Goal: Information Seeking & Learning: Find specific page/section

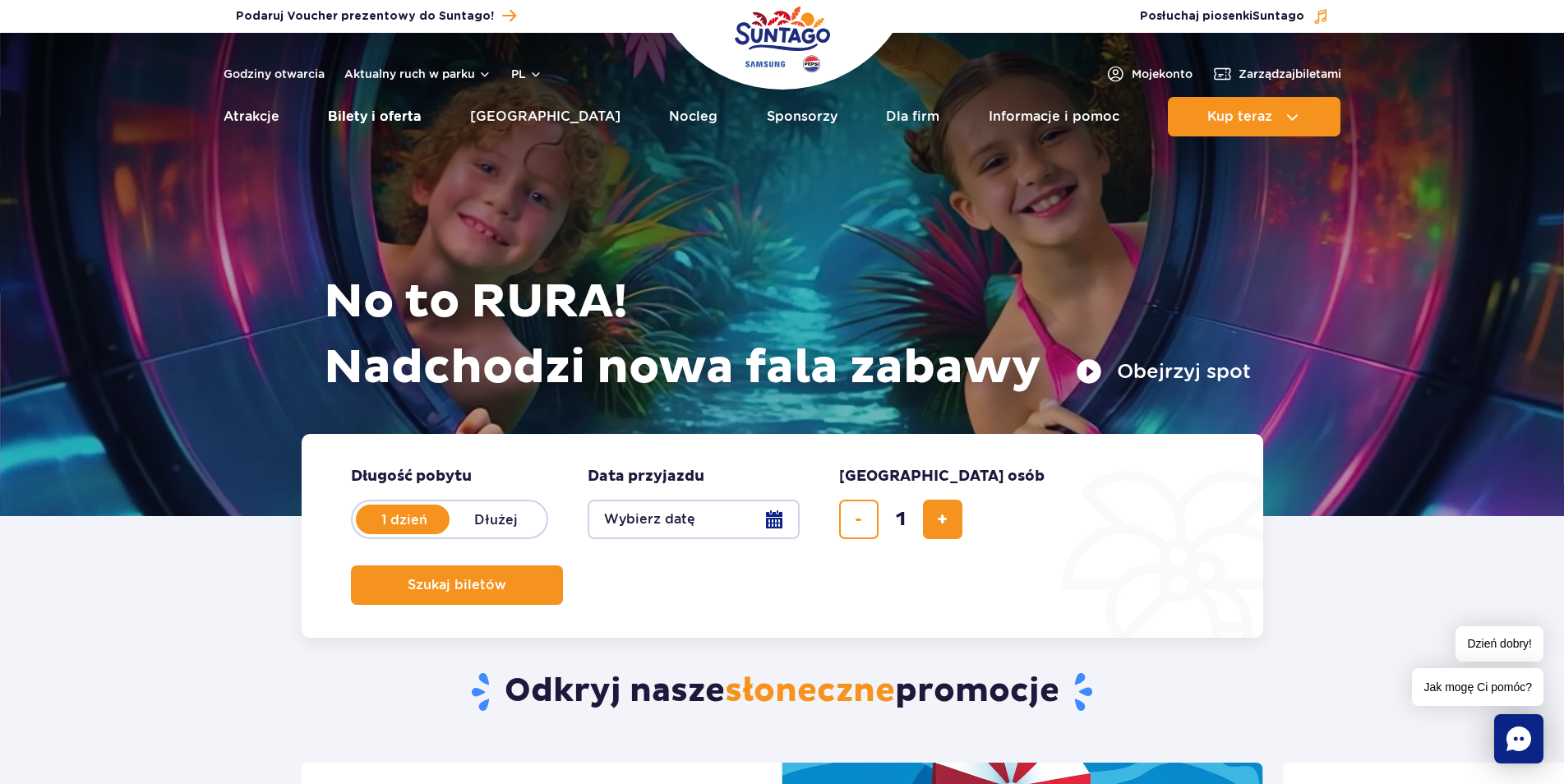
click at [360, 119] on link "Bilety i oferta" at bounding box center [374, 116] width 93 height 40
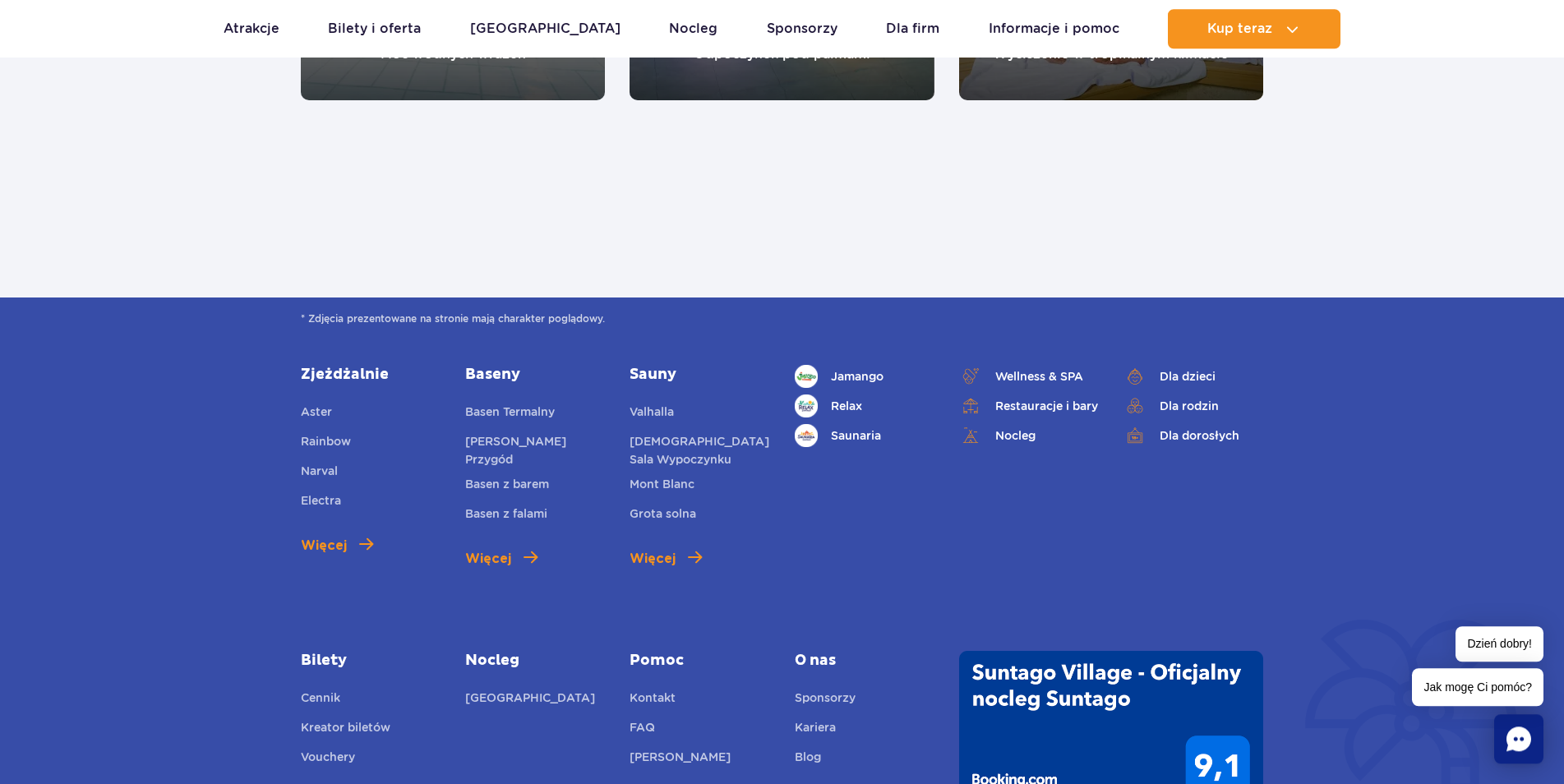
scroll to position [2095, 0]
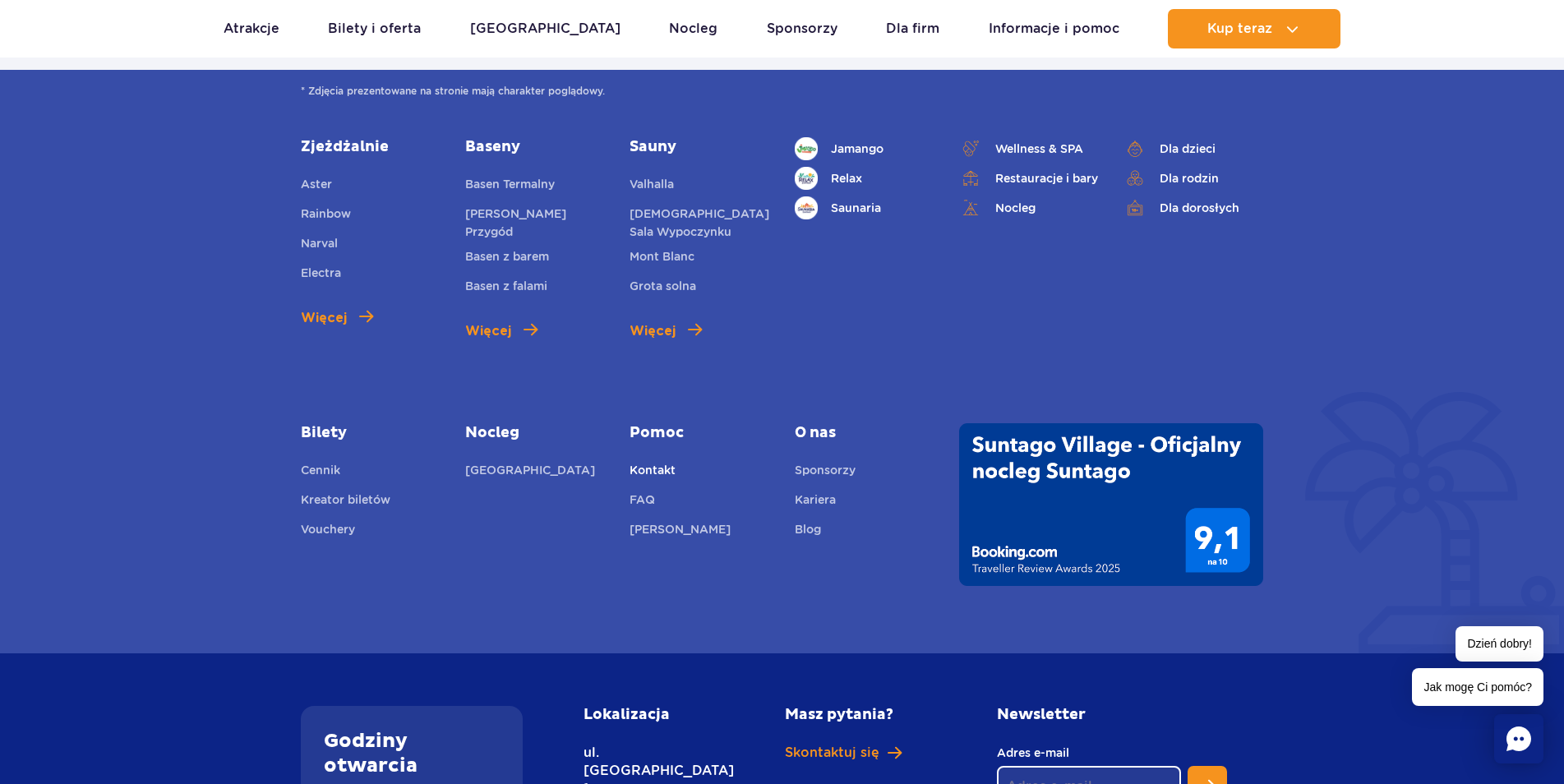
click at [638, 467] on link "Kontakt" at bounding box center [653, 472] width 46 height 23
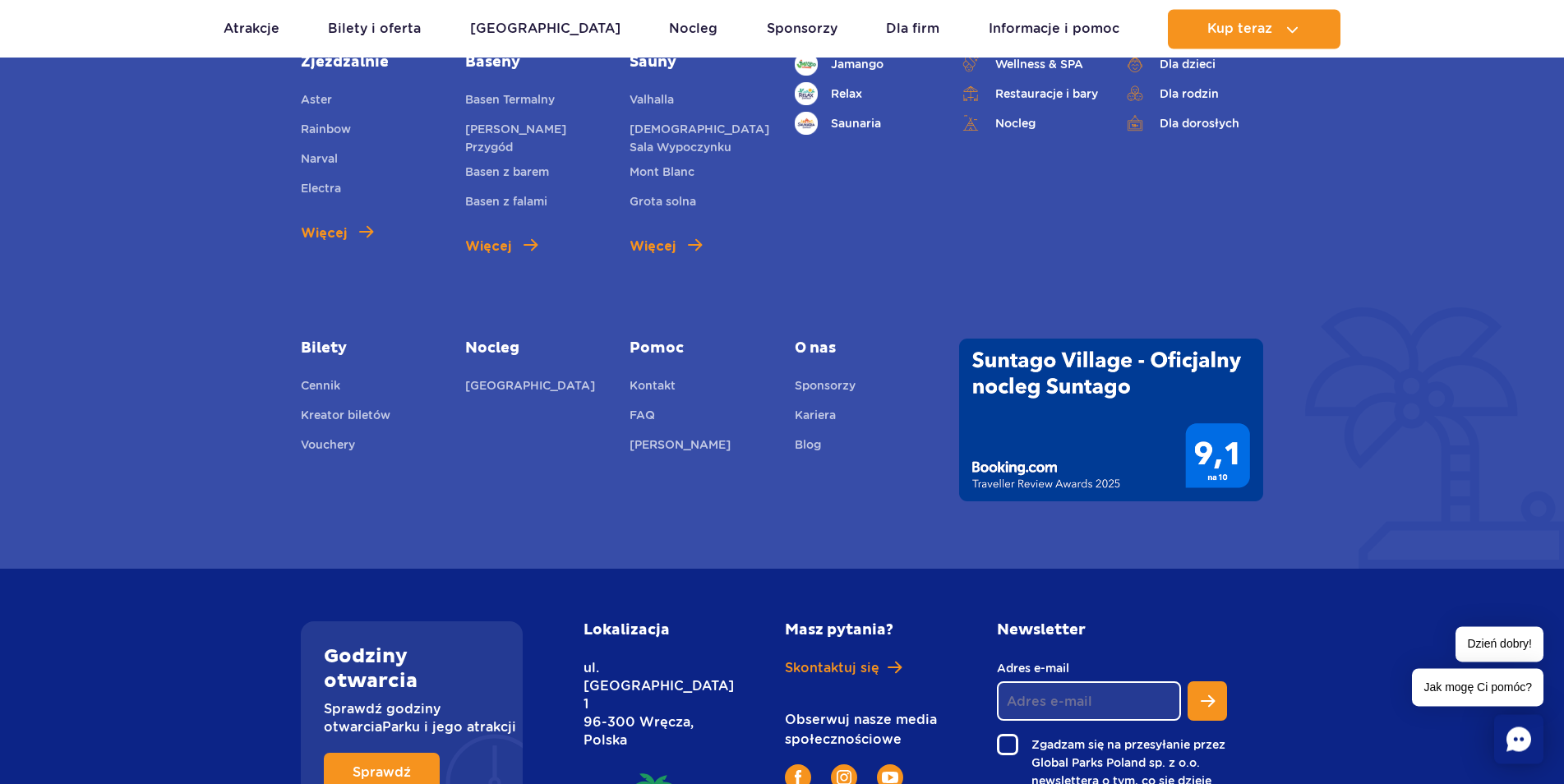
scroll to position [955, 0]
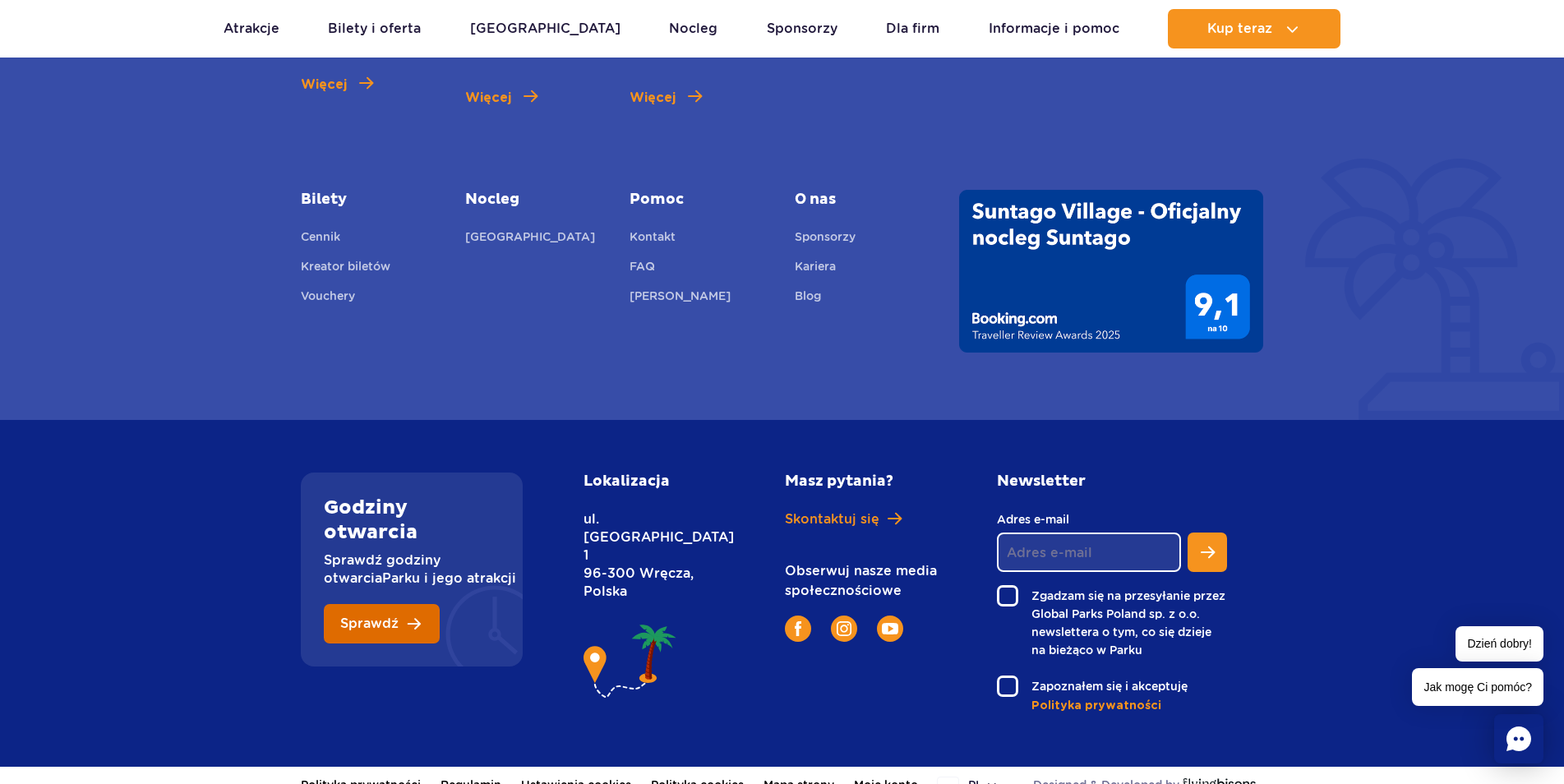
click at [360, 615] on link "Sprawdź" at bounding box center [382, 623] width 116 height 40
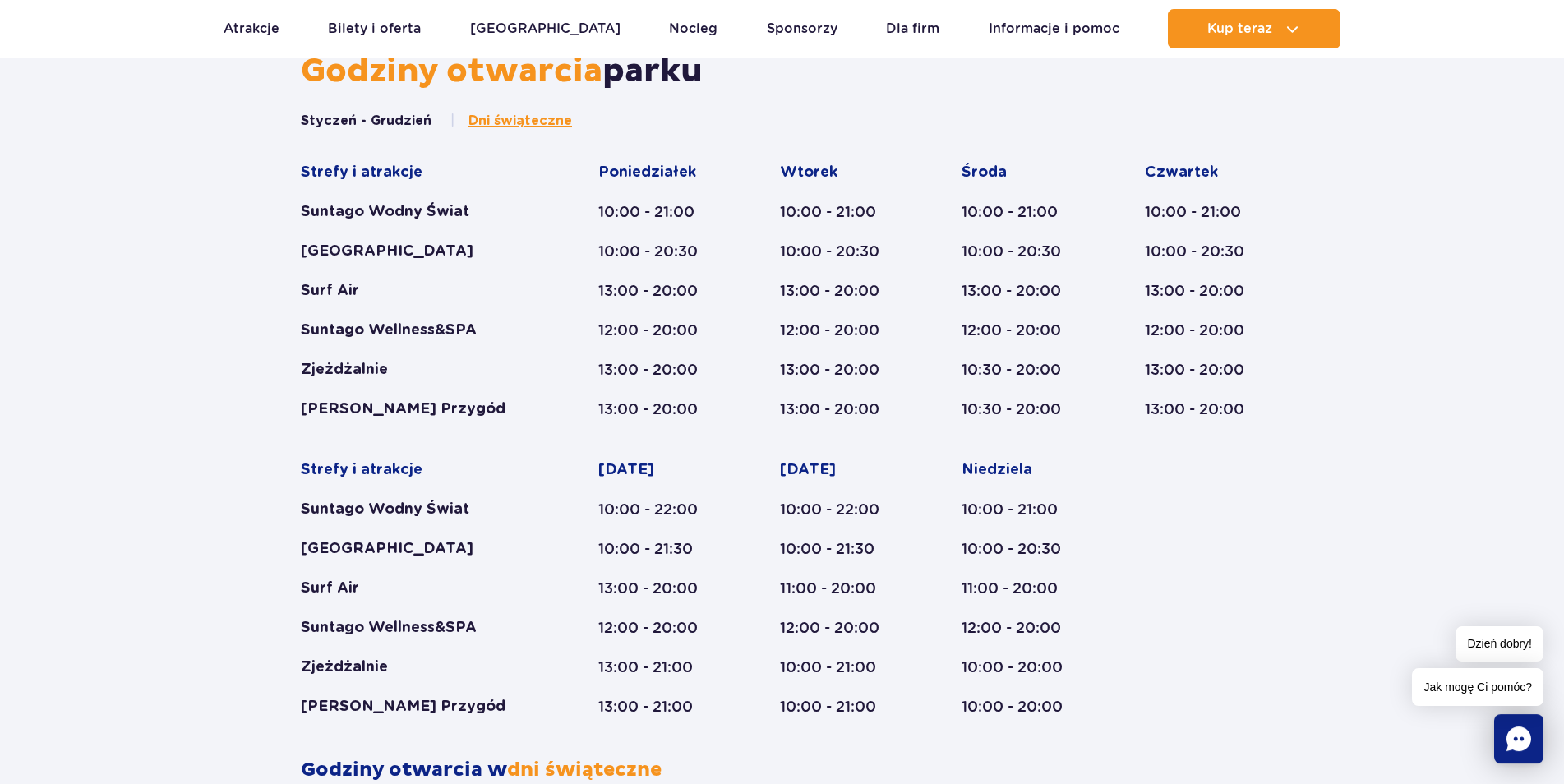
scroll to position [1015, 0]
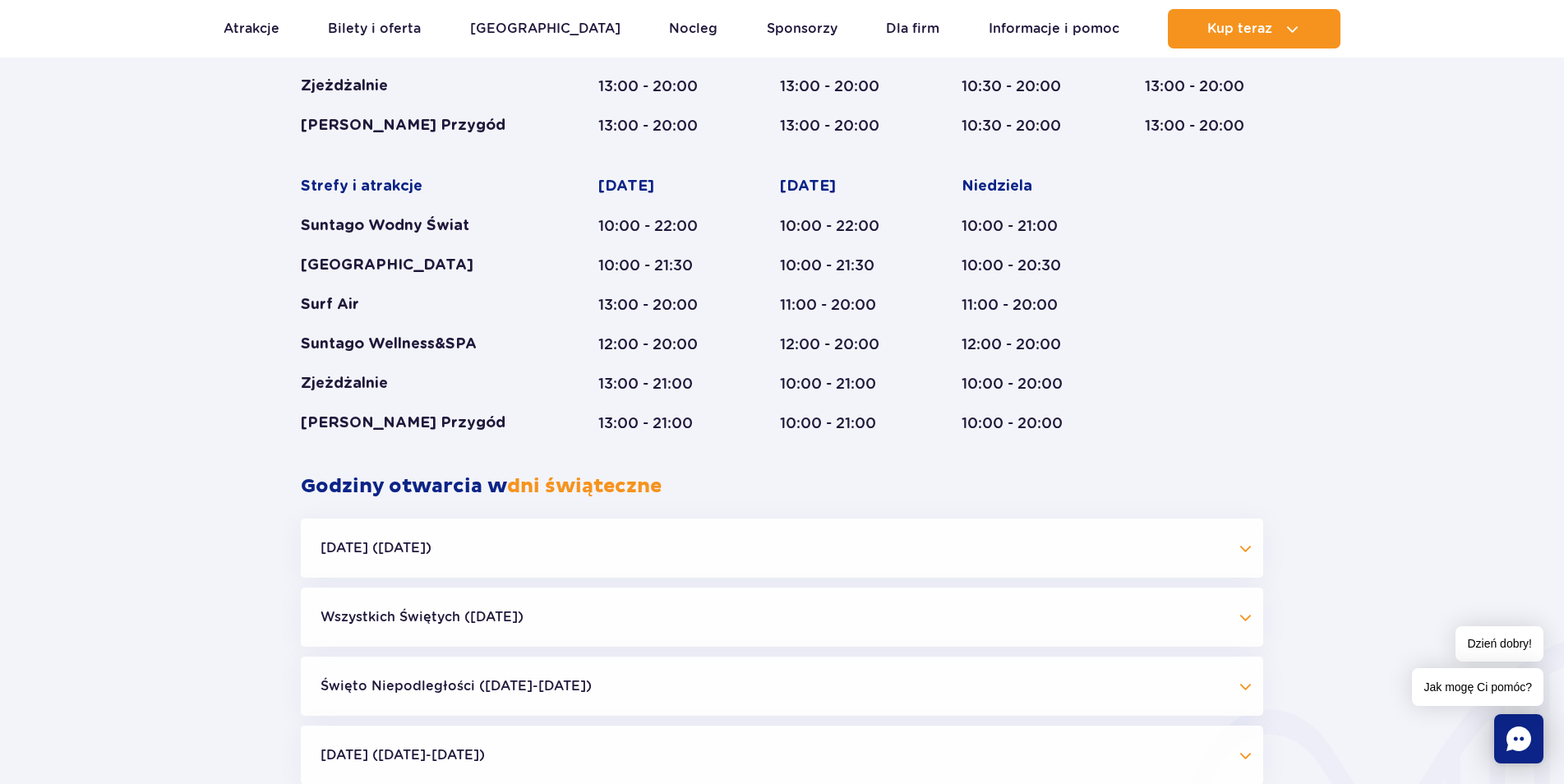
click at [1410, 153] on div "Godziny otwarcia parku Styczeń - Grudzień Dni świąteczne Strefy i atrakcje Sunt…" at bounding box center [782, 286] width 1564 height 1037
click at [48, 501] on div "Godziny otwarcia parku Styczeń - Grudzień Dni świąteczne Strefy i atrakcje Sunt…" at bounding box center [782, 286] width 1564 height 1037
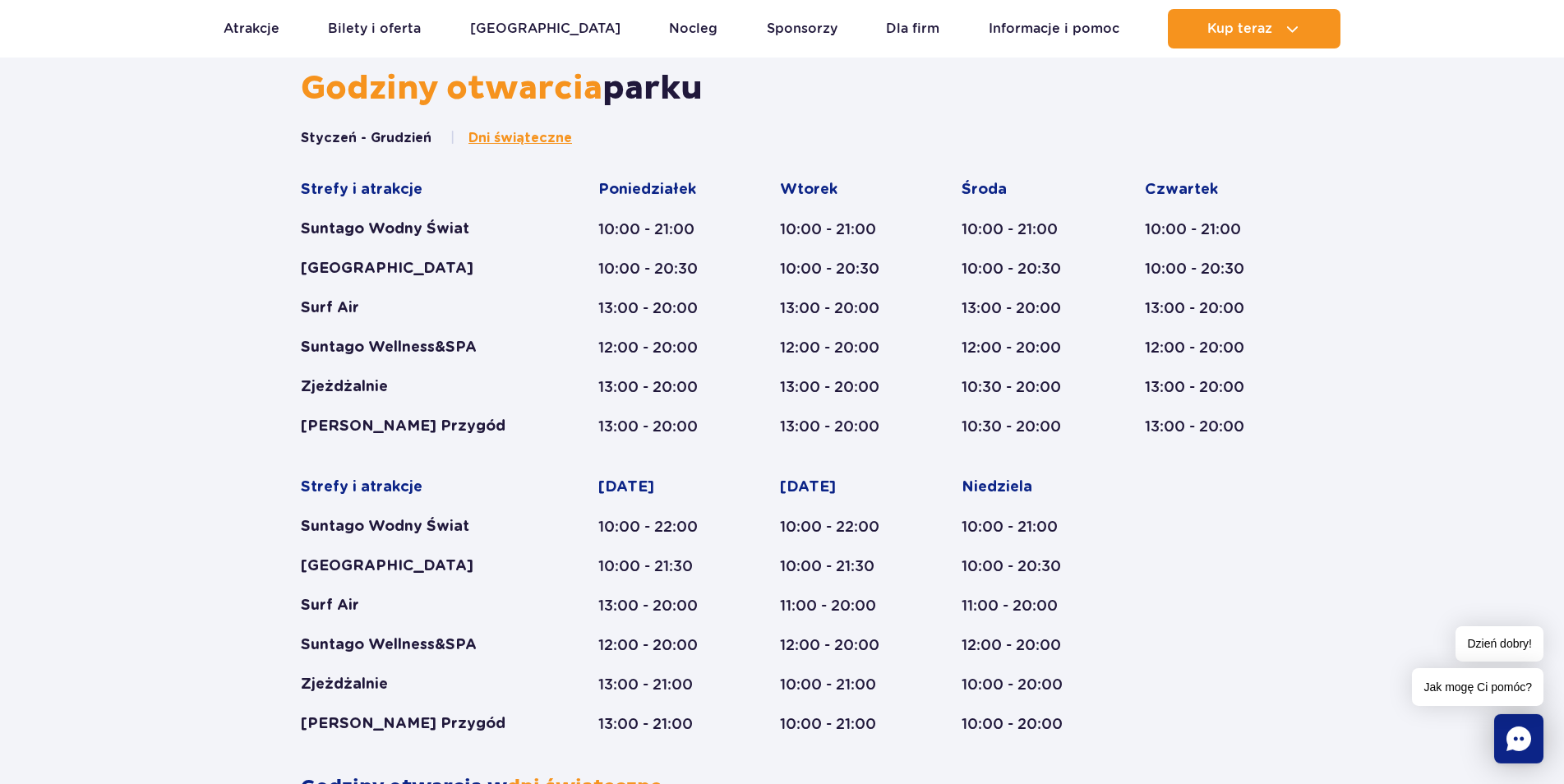
scroll to position [709, 0]
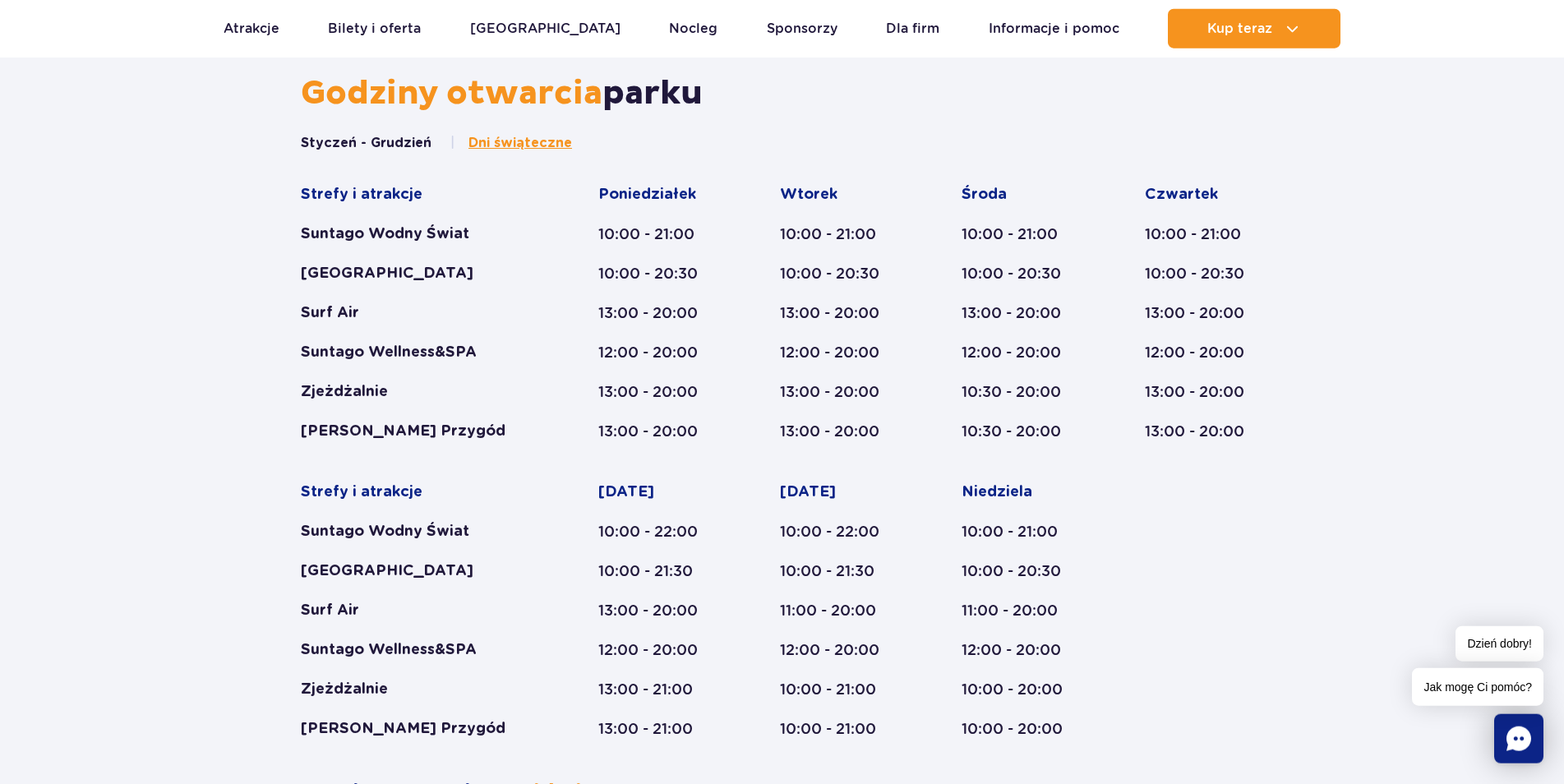
click at [1499, 228] on div "Godziny otwarcia parku Styczeń - Grudzień Dni świąteczne Strefy i atrakcje Sunt…" at bounding box center [782, 592] width 1564 height 1037
click at [1433, 256] on div "Godziny otwarcia parku Styczeń - Grudzień Dni świąteczne Strefy i atrakcje Sunt…" at bounding box center [782, 592] width 1564 height 1037
click at [168, 298] on div "Godziny otwarcia parku Styczeń - Grudzień Dni świąteczne Strefy i atrakcje Sunt…" at bounding box center [782, 592] width 1564 height 1037
click at [42, 436] on div "Godziny otwarcia parku Styczeń - Grudzień Dni świąteczne Strefy i atrakcje Sunt…" at bounding box center [782, 592] width 1564 height 1037
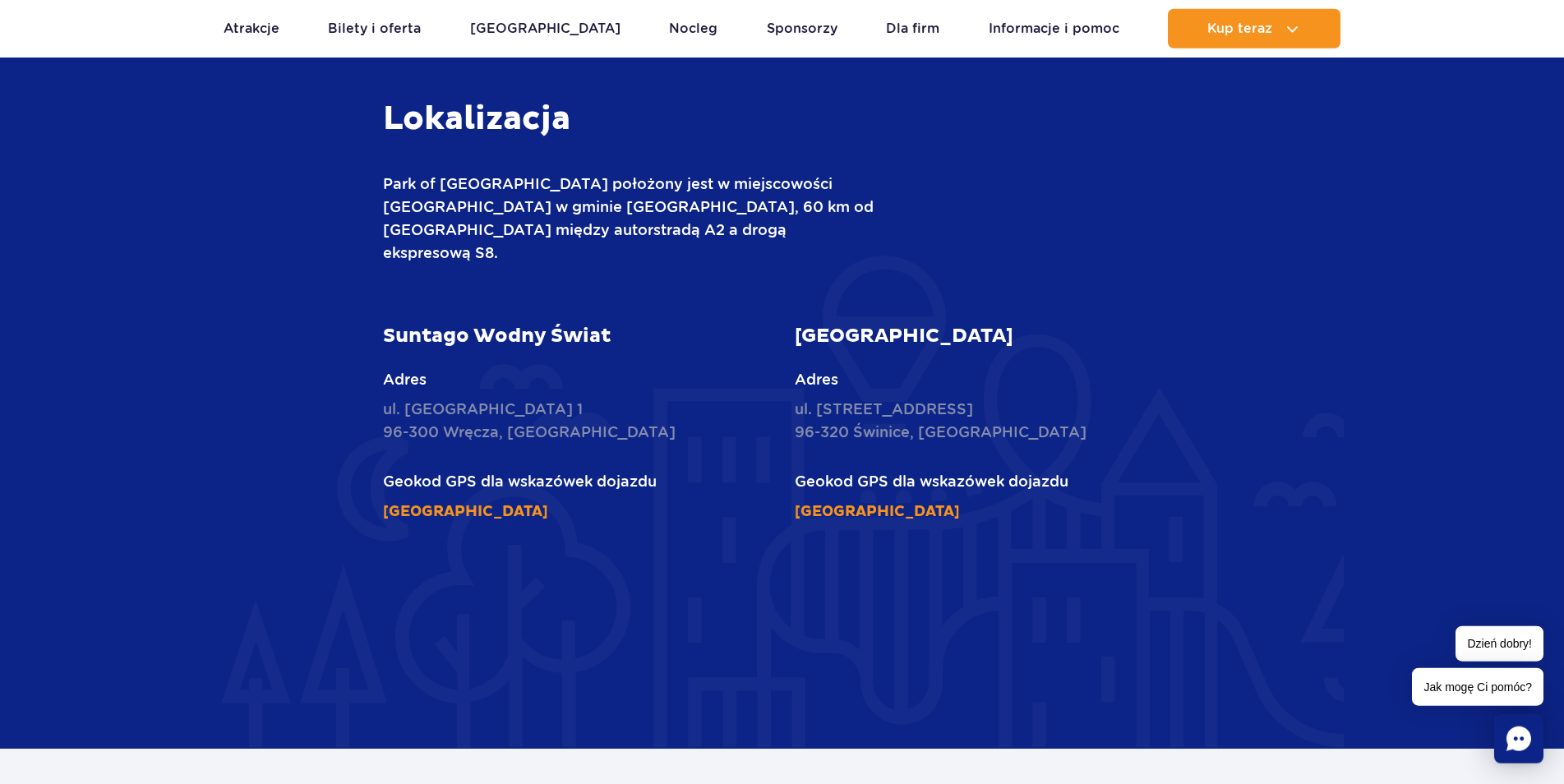
scroll to position [1977, 0]
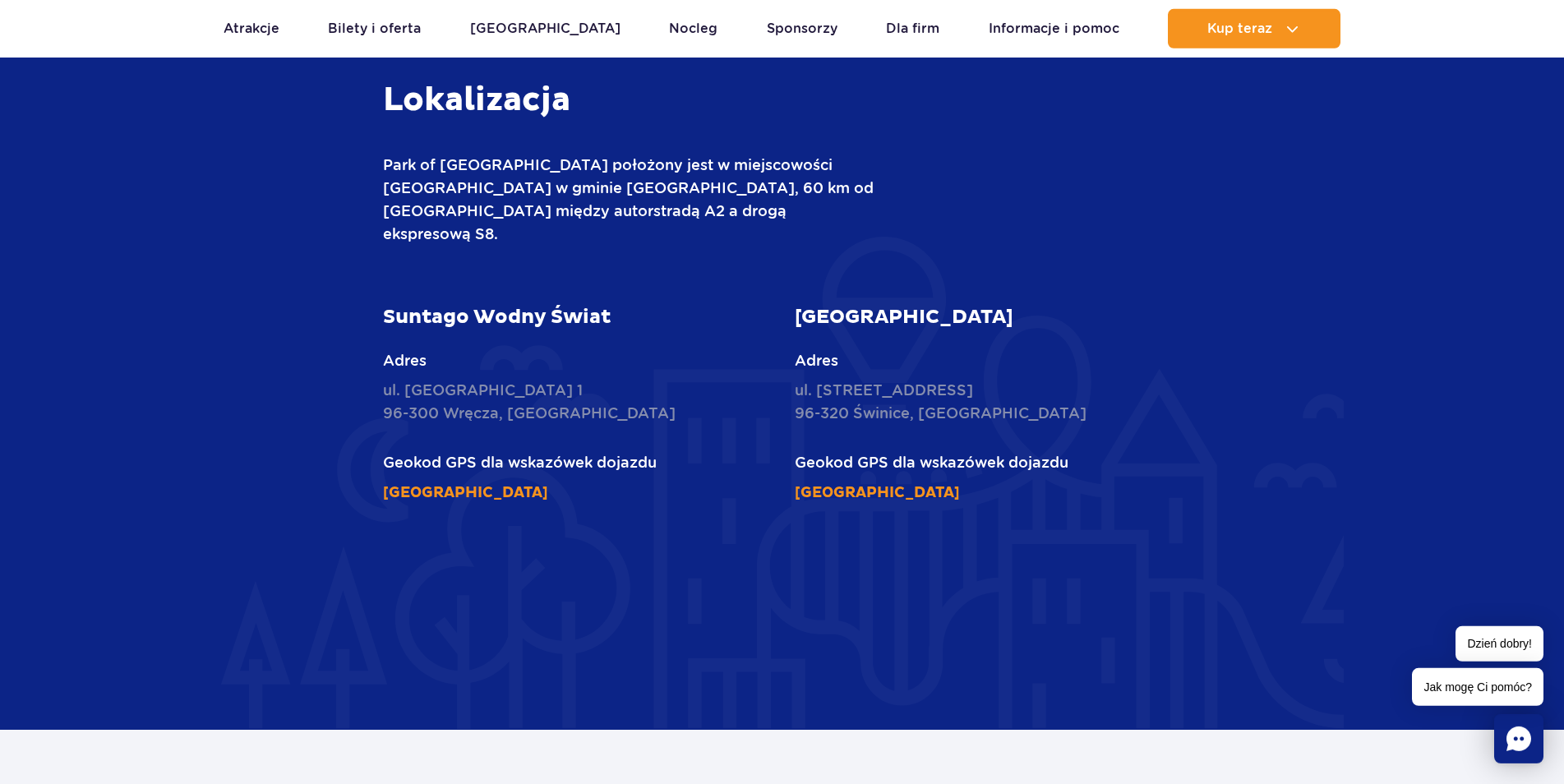
drag, startPoint x: 10, startPoint y: 619, endPoint x: 261, endPoint y: 576, distance: 254.7
click at [15, 616] on section "Lokalizacja Park of [GEOGRAPHIC_DATA] położony jest w miejscowości [GEOGRAPHIC_…" at bounding box center [782, 458] width 1564 height 954
click at [171, 756] on section "Lokalizacja Park of [GEOGRAPHIC_DATA] położony jest w miejscowości [GEOGRAPHIC_…" at bounding box center [782, 458] width 1564 height 954
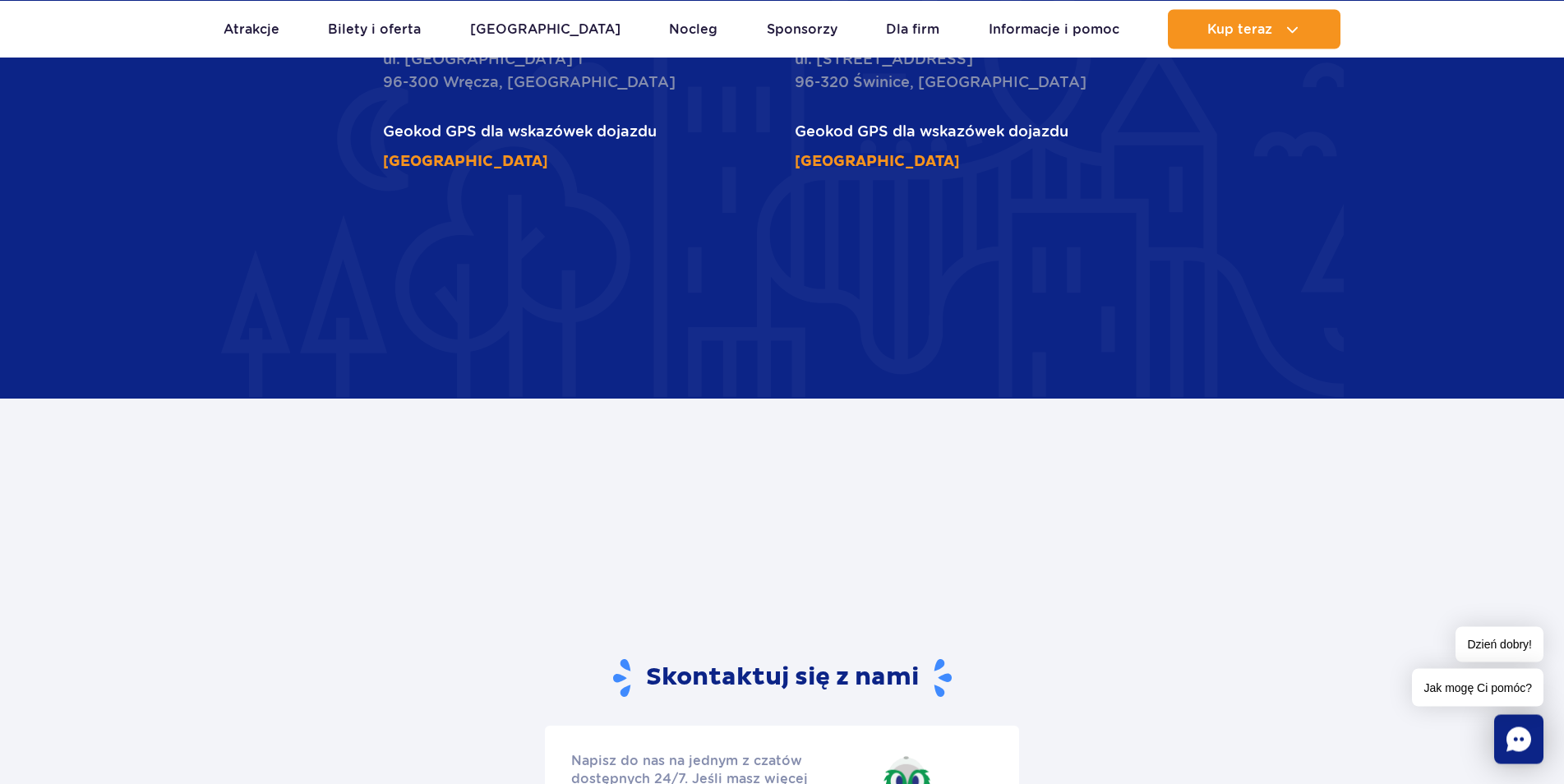
scroll to position [2312, 0]
